Goal: Transaction & Acquisition: Book appointment/travel/reservation

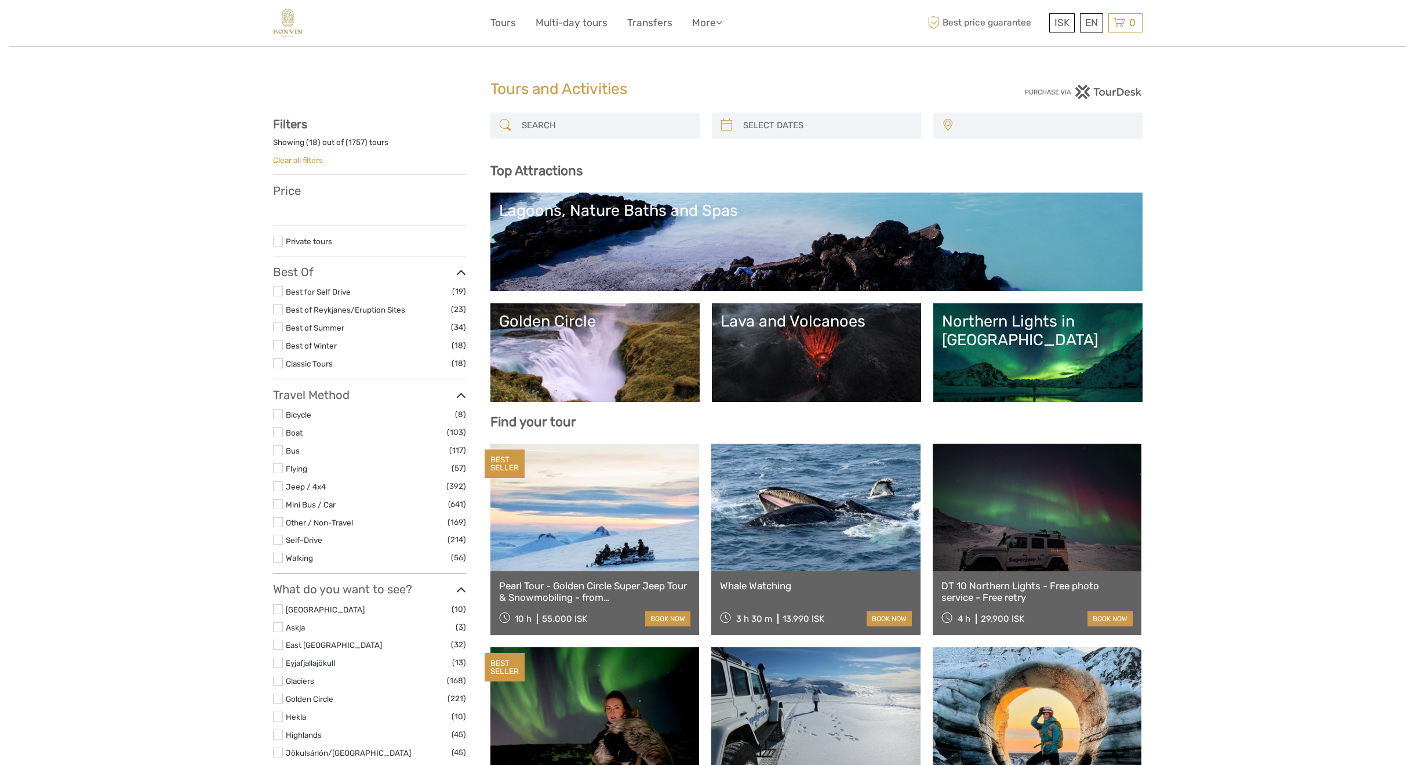
select select
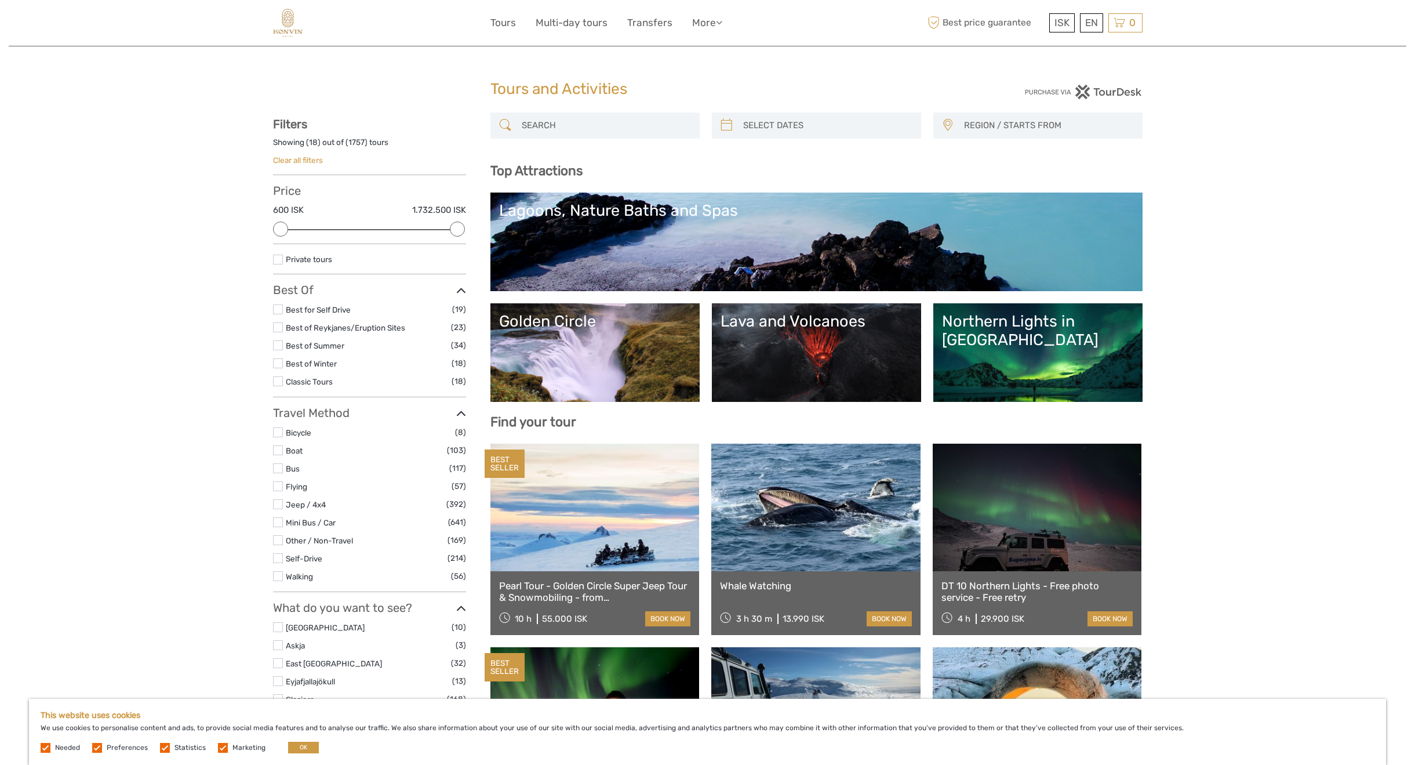
click at [714, 205] on div "Lagoons, Nature Baths and Spas" at bounding box center [816, 210] width 635 height 19
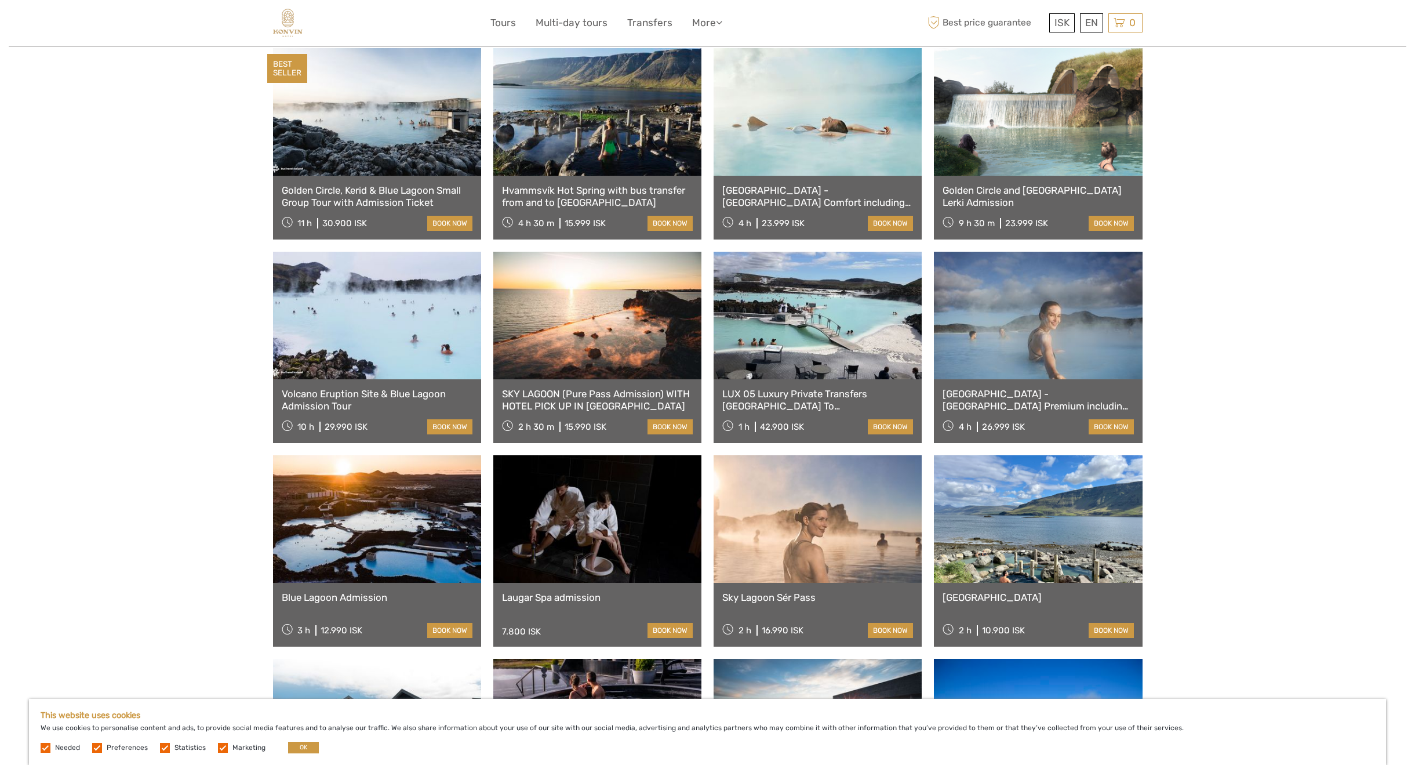
scroll to position [464, 0]
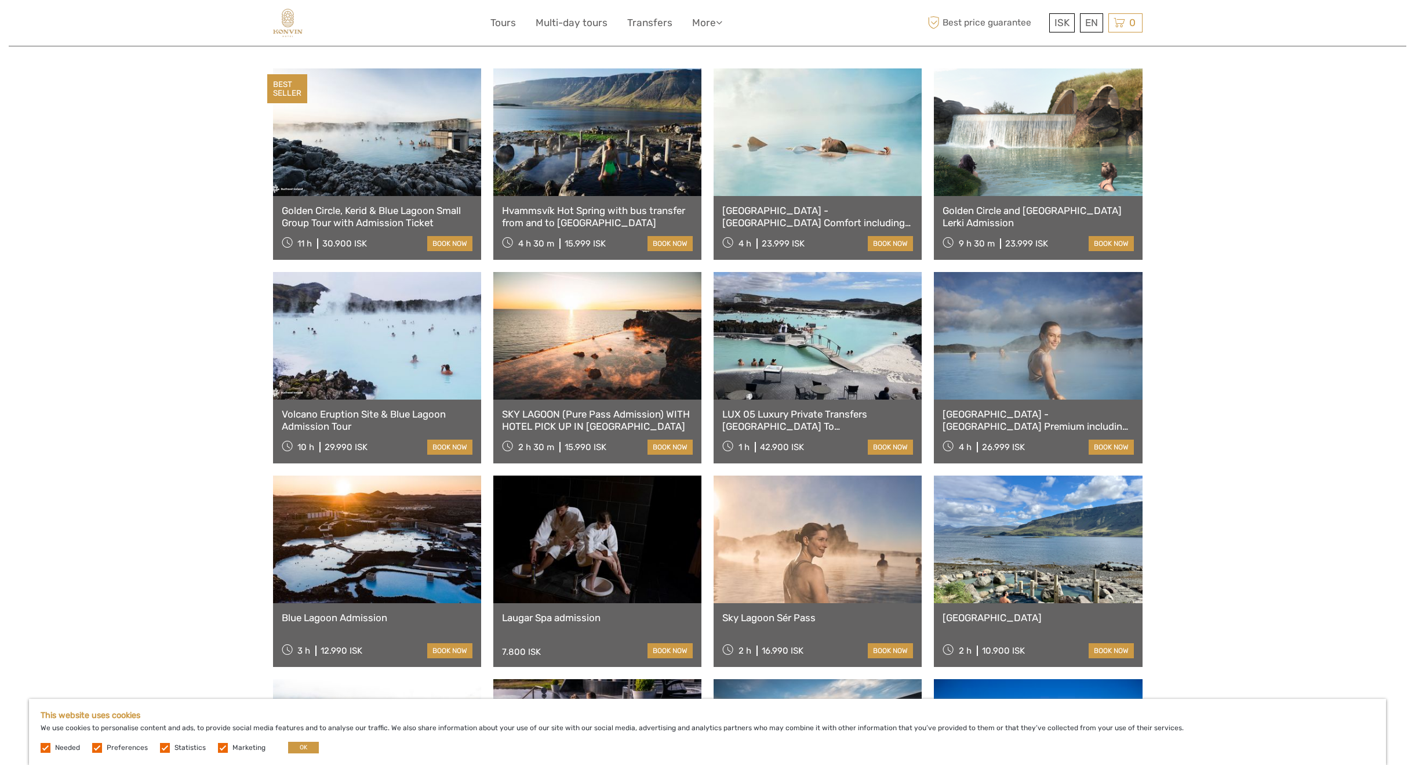
click at [452, 648] on link "book now" at bounding box center [449, 650] width 45 height 15
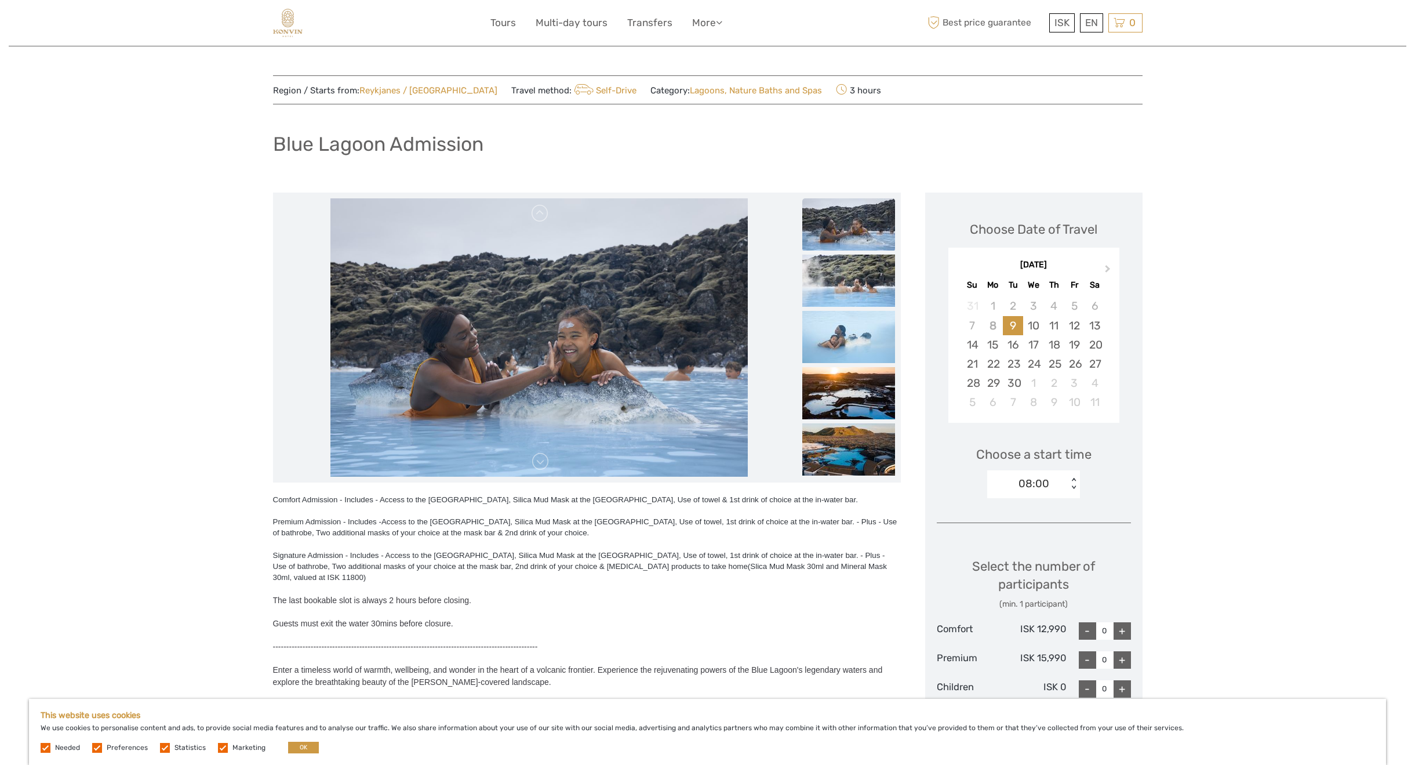
click at [1090, 343] on div "20" at bounding box center [1095, 344] width 20 height 19
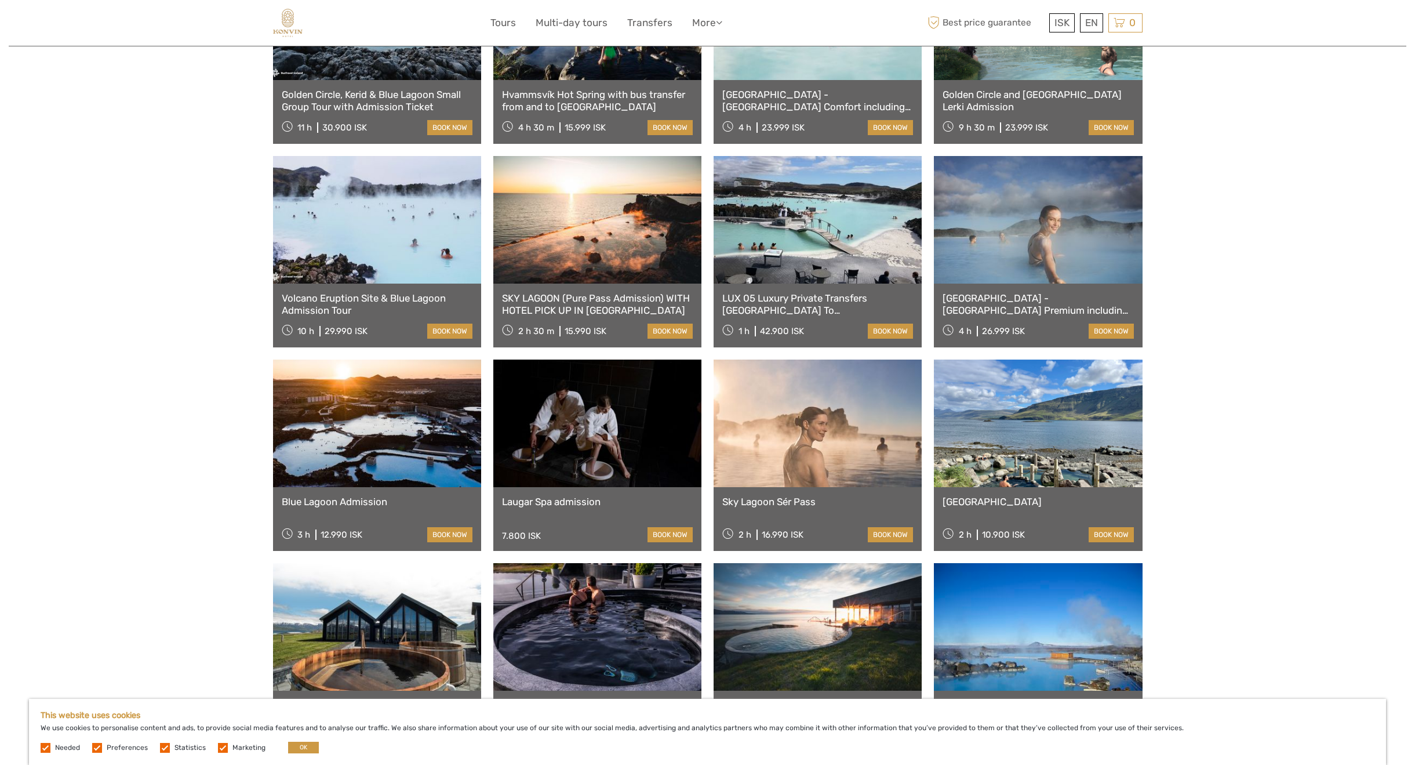
scroll to position [522, 0]
